Goal: Find specific page/section: Find specific page/section

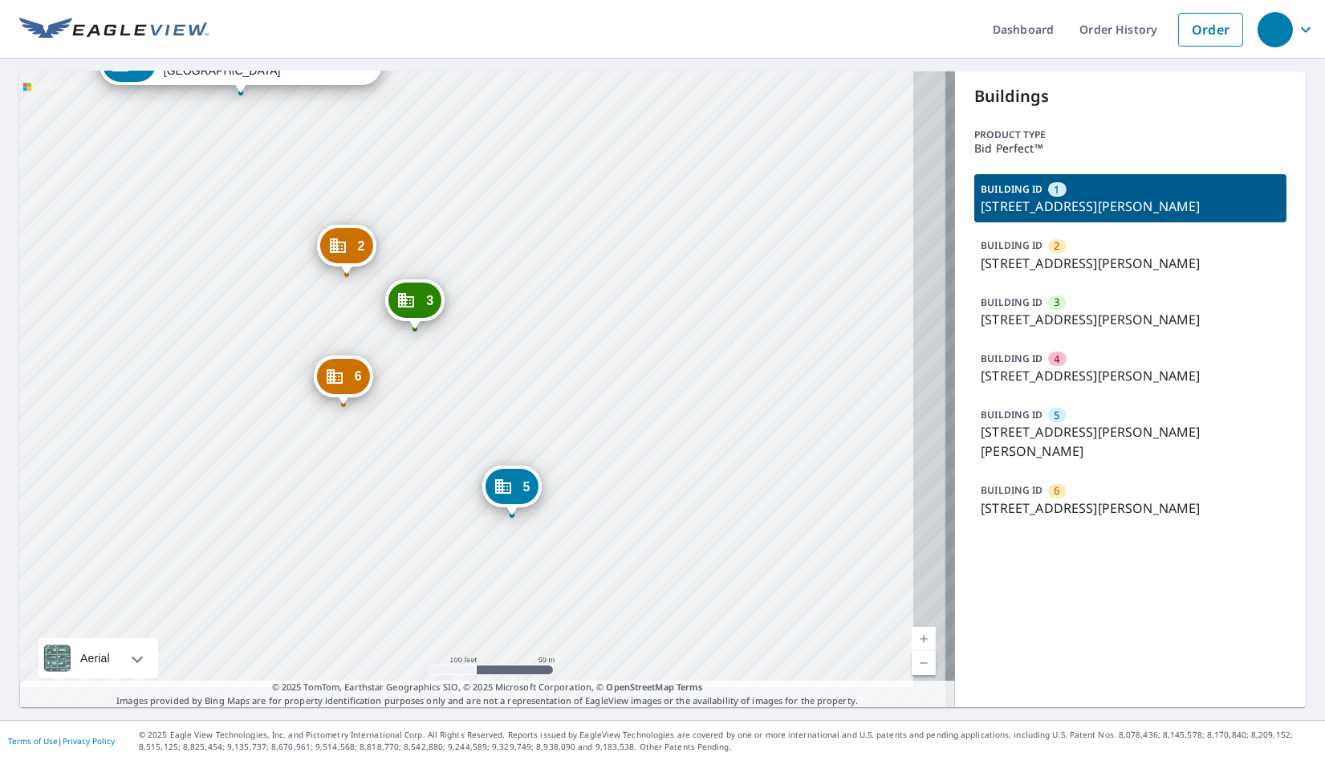
drag, startPoint x: 402, startPoint y: 443, endPoint x: 289, endPoint y: 356, distance: 143.1
click at [289, 356] on div "2 2365 Lake Debra Dr Orlando, FL 32835 3 2377 Lake Debra Dr Orlando, FL 32835 4…" at bounding box center [487, 389] width 936 height 636
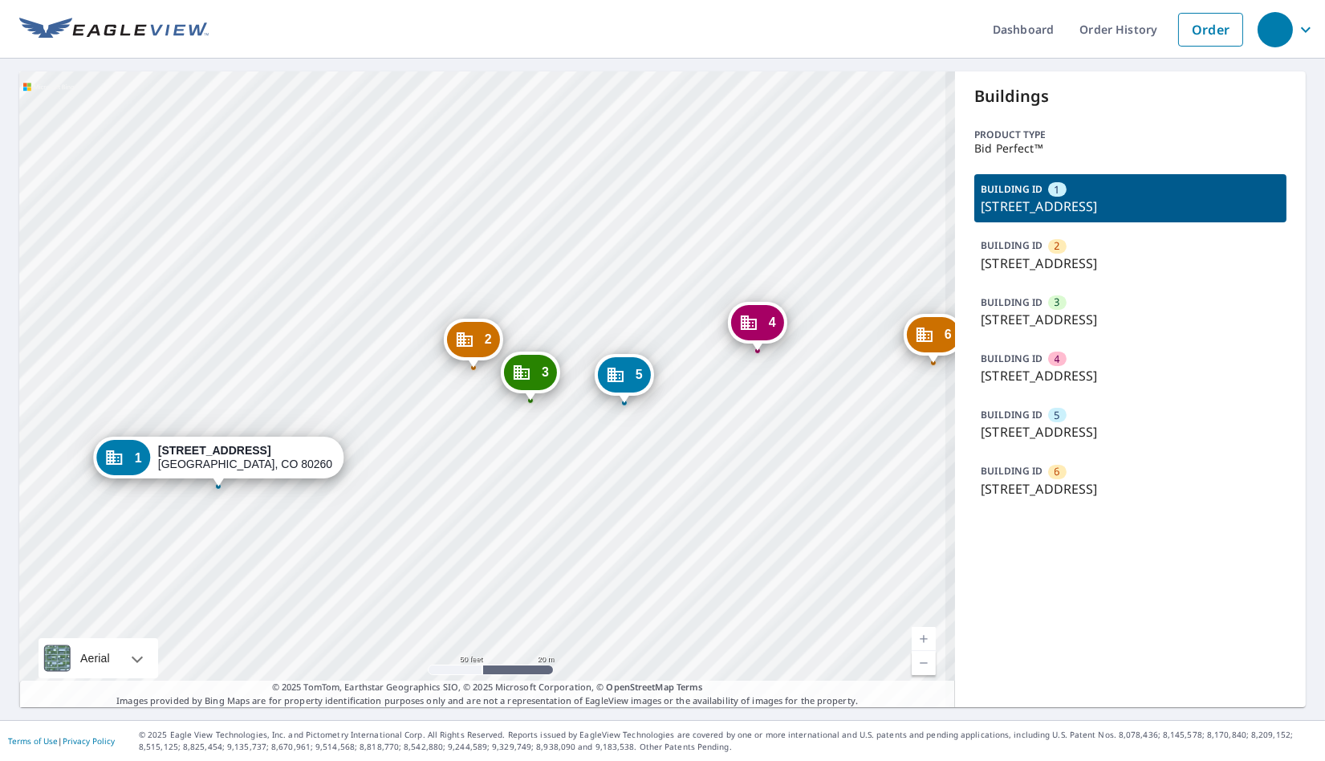
drag, startPoint x: 411, startPoint y: 471, endPoint x: 340, endPoint y: 490, distance: 74.0
click at [340, 490] on div "2 [STREET_ADDRESS] 3 [STREET_ADDRESS] 4 [STREET_ADDRESS] 5 [STREET_ADDRESS] 6 […" at bounding box center [487, 389] width 936 height 636
